Goal: Information Seeking & Learning: Learn about a topic

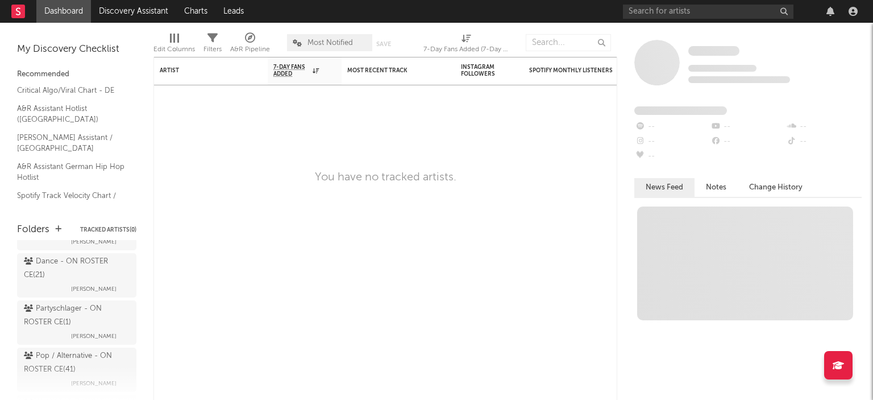
scroll to position [111, 0]
click at [49, 280] on div "Dance - ON ROSTER CE ( 21 )" at bounding box center [75, 266] width 103 height 27
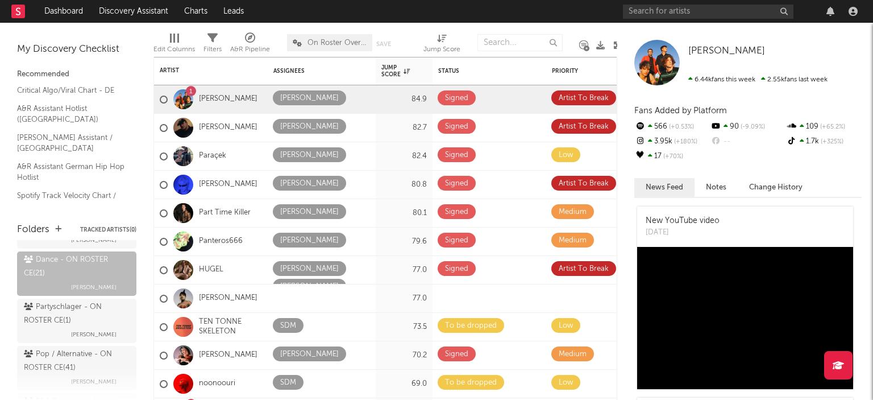
click at [615, 44] on icon at bounding box center [617, 45] width 9 height 9
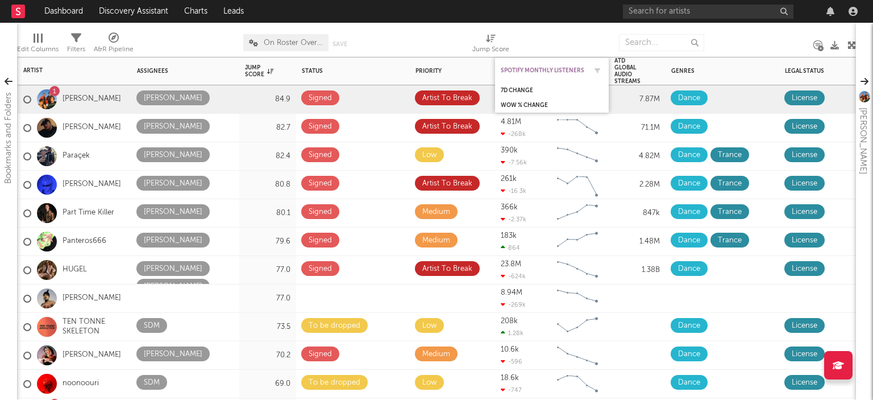
click at [516, 69] on div "Spotify Monthly Listeners" at bounding box center [543, 70] width 85 height 7
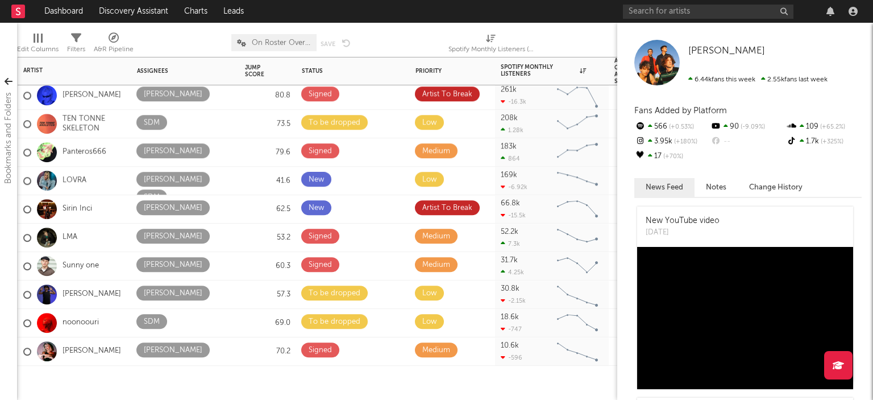
drag, startPoint x: 850, startPoint y: 84, endPoint x: 857, endPoint y: 288, distance: 204.8
click at [857, 288] on div "Bookmarks and Folders My Discovery Checklist Recommended Critical Algo/Viral Ch…" at bounding box center [436, 211] width 873 height 377
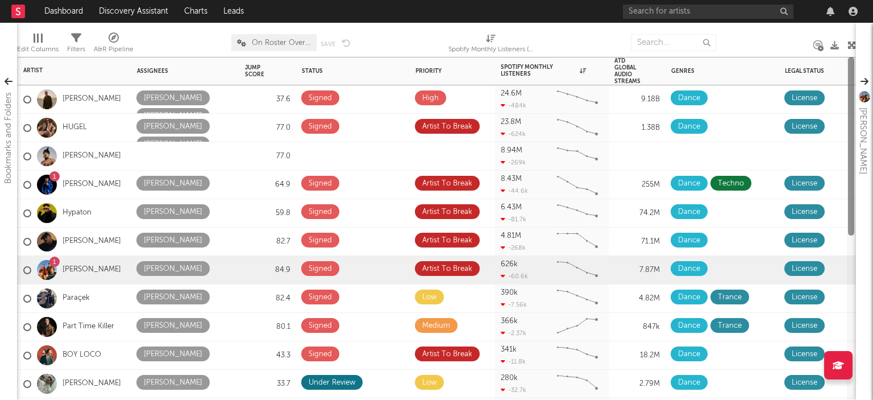
drag, startPoint x: 852, startPoint y: 243, endPoint x: 846, endPoint y: 32, distance: 211.6
click at [846, 32] on div "Artist Notifications Assignees Jump Score Status Edit settings for Status Prior…" at bounding box center [436, 211] width 839 height 377
click at [621, 74] on div "ATD Global Audio Streams" at bounding box center [628, 70] width 28 height 27
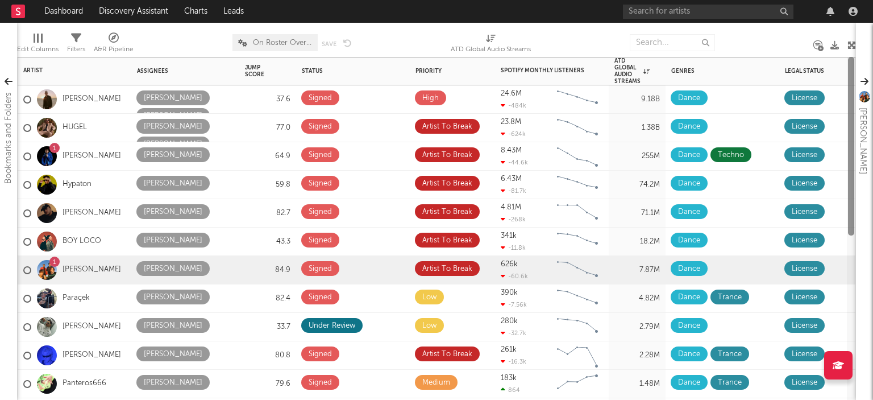
drag, startPoint x: 851, startPoint y: 120, endPoint x: 813, endPoint y: -1, distance: 126.4
click at [813, 0] on div "Dashboard Discovery Assistant Charts Leads Notifications Settings Mark all as r…" at bounding box center [436, 200] width 873 height 400
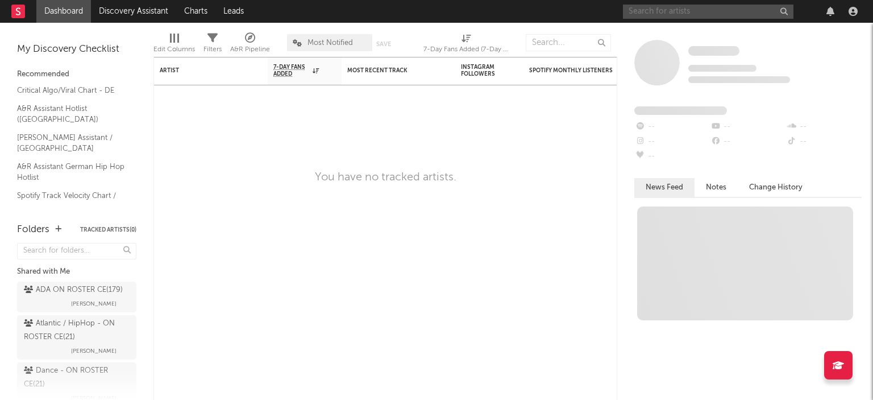
click at [636, 11] on input "text" at bounding box center [708, 12] width 171 height 14
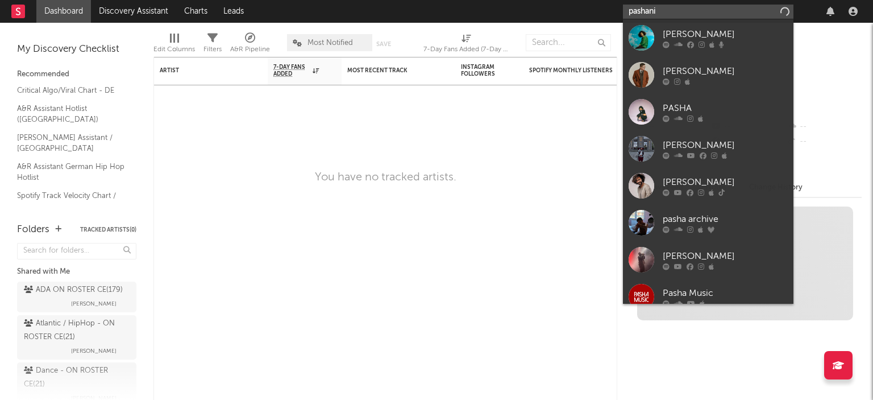
type input "pashanim"
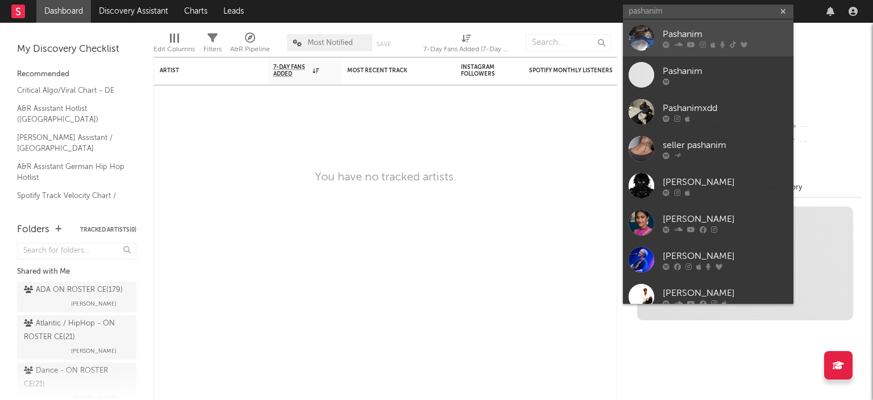
click at [692, 37] on div "Pashanim" at bounding box center [725, 34] width 125 height 14
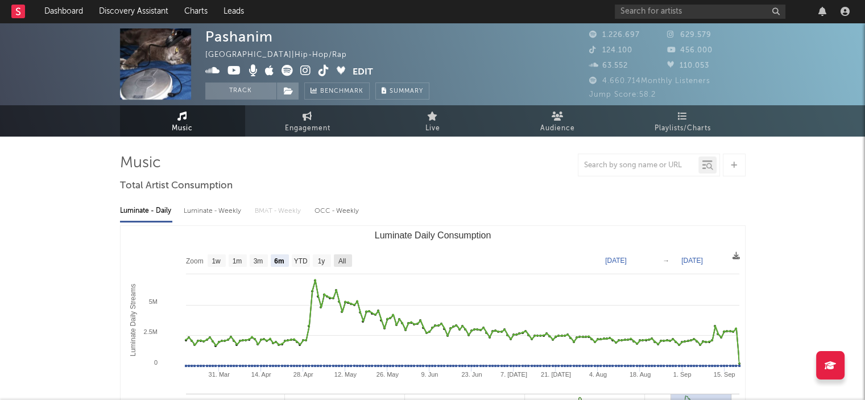
click at [342, 261] on text "All" at bounding box center [341, 261] width 7 height 8
select select "All"
type input "[DATE]"
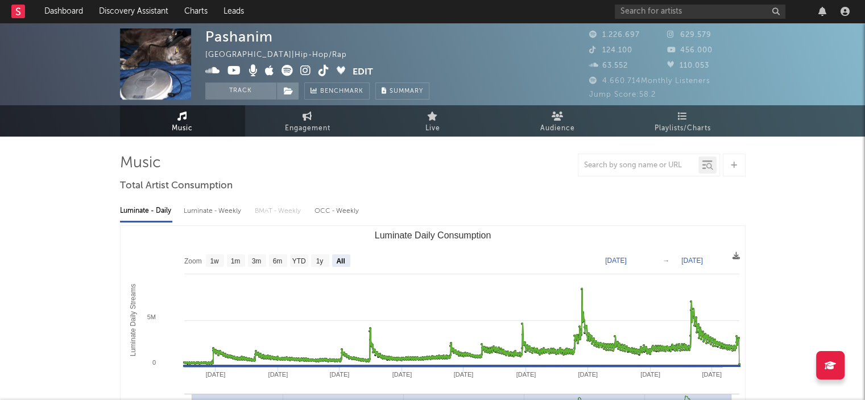
click at [178, 113] on icon at bounding box center [182, 115] width 10 height 9
click at [186, 124] on span "Music" at bounding box center [182, 129] width 21 height 14
click at [319, 261] on text "1y" at bounding box center [318, 261] width 7 height 8
select select "1y"
type input "[DATE]"
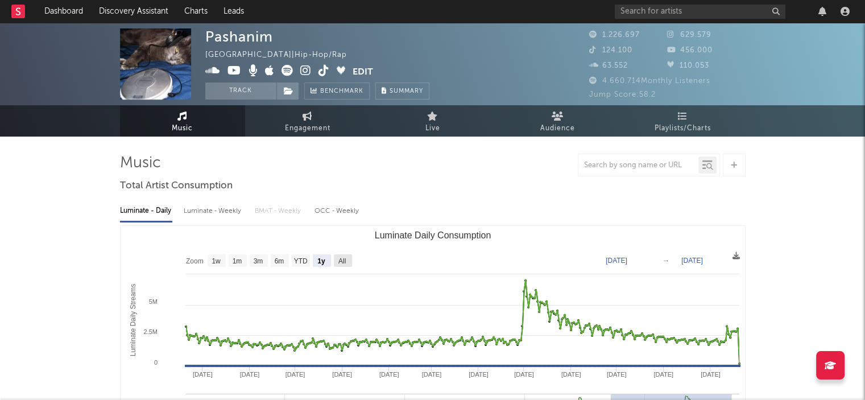
click at [342, 261] on text "All" at bounding box center [341, 261] width 7 height 8
select select "All"
type input "[DATE]"
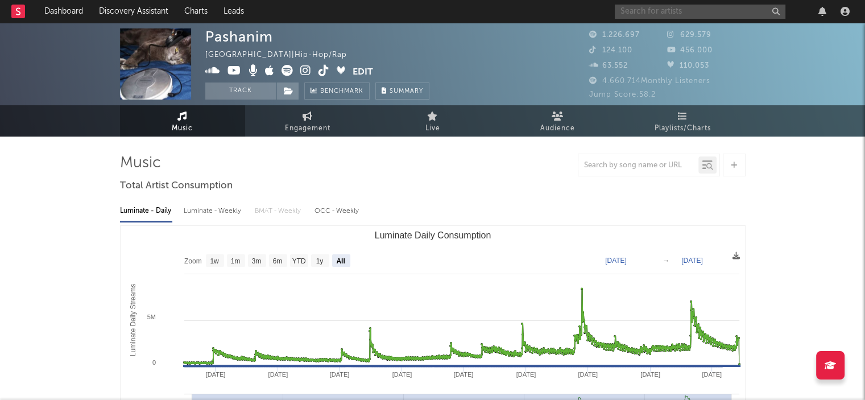
click at [640, 13] on input "text" at bounding box center [699, 12] width 171 height 14
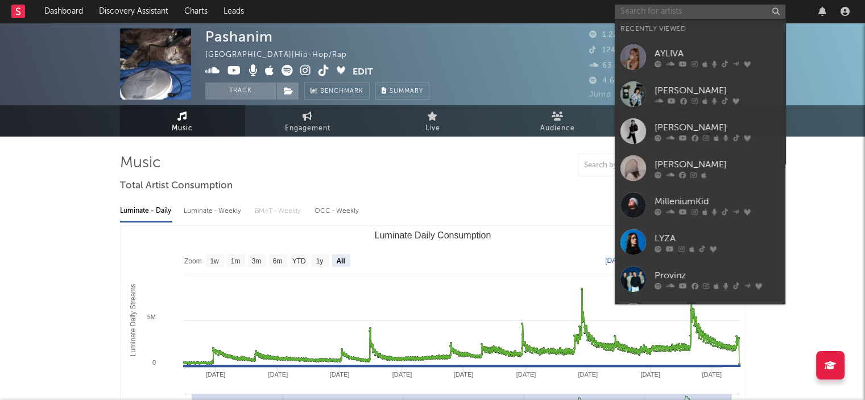
type input "s"
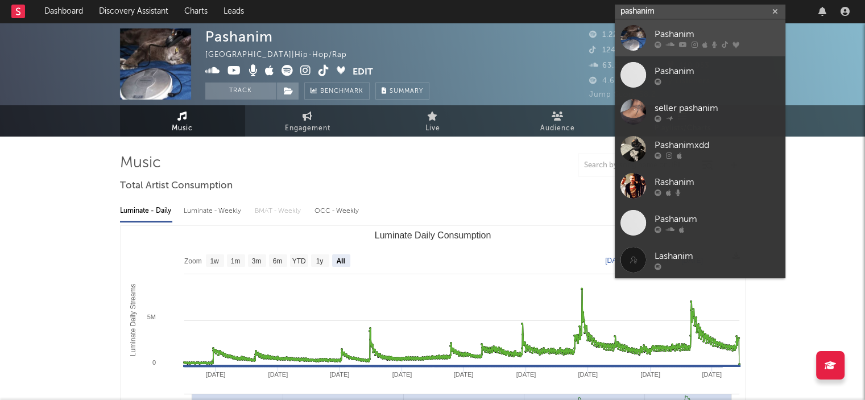
type input "pashanim"
click at [685, 36] on div "Pashanim" at bounding box center [716, 34] width 125 height 14
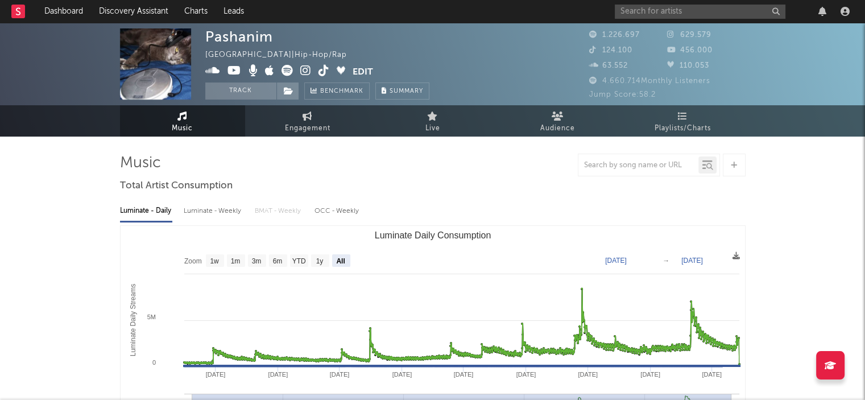
click at [15, 13] on rect at bounding box center [18, 12] width 14 height 14
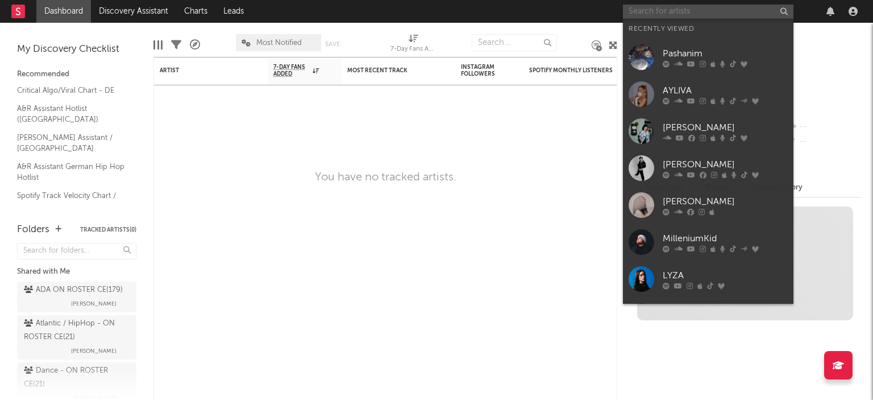
click at [642, 12] on input "text" at bounding box center [708, 12] width 171 height 14
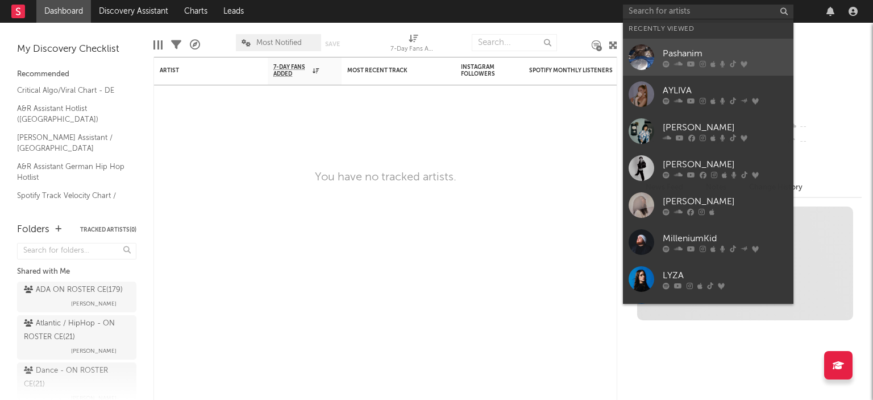
click at [672, 62] on div at bounding box center [725, 63] width 125 height 7
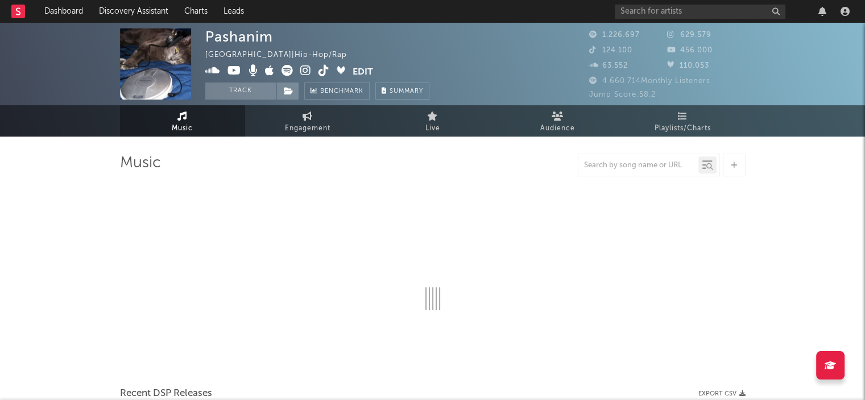
select select "6m"
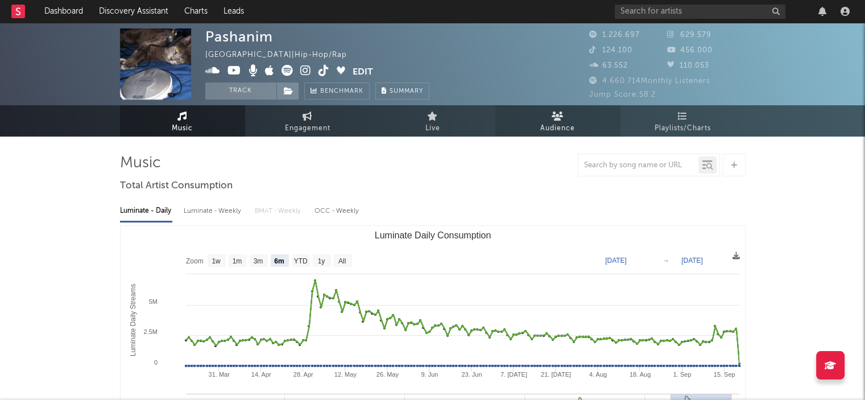
click at [558, 119] on icon at bounding box center [557, 115] width 12 height 9
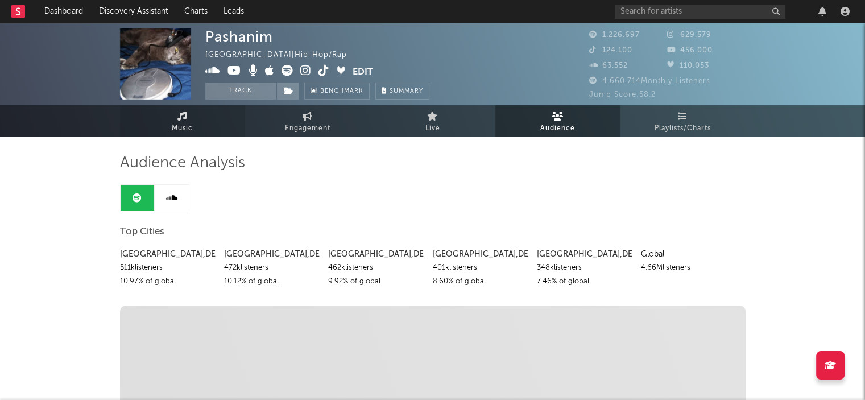
click at [181, 122] on span "Music" at bounding box center [182, 129] width 21 height 14
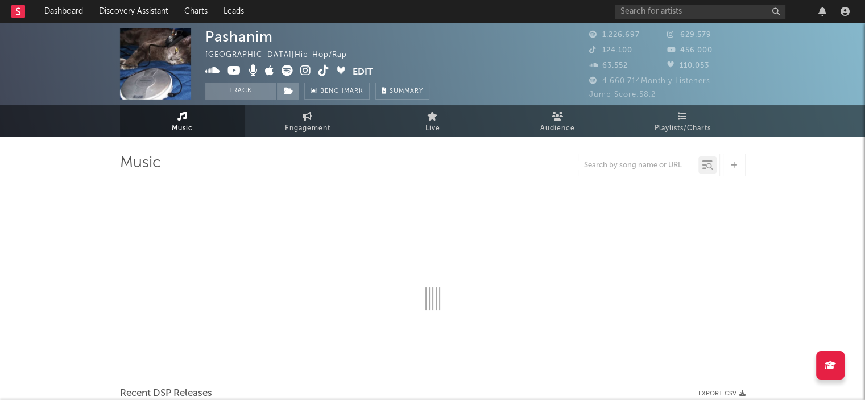
select select "6m"
